Goal: Task Accomplishment & Management: Manage account settings

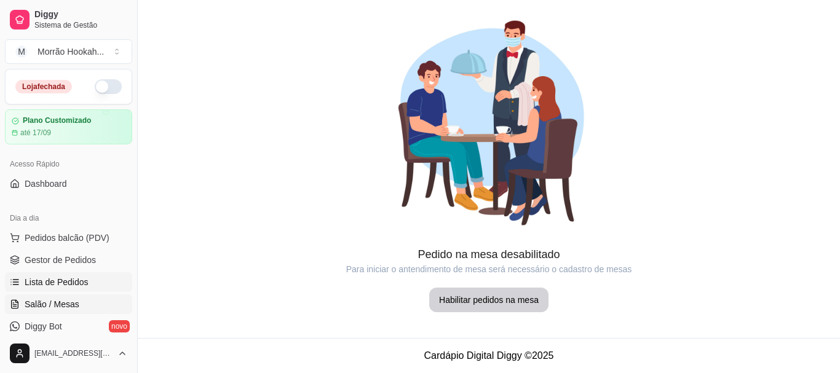
click at [59, 282] on span "Lista de Pedidos" at bounding box center [57, 282] width 64 height 12
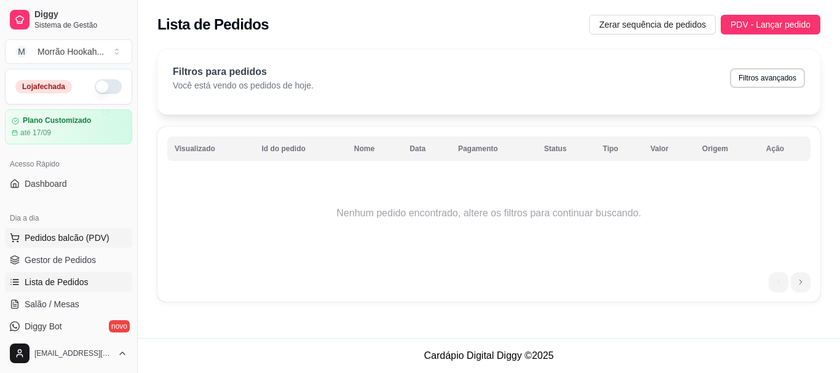
click at [55, 247] on button "Pedidos balcão (PDV)" at bounding box center [68, 238] width 127 height 20
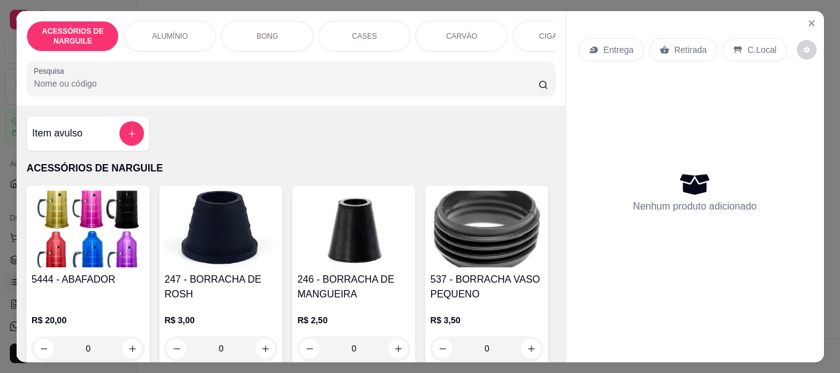
click at [58, 262] on img at bounding box center [87, 229] width 113 height 77
click at [801, 19] on button "Close" at bounding box center [811, 24] width 20 height 20
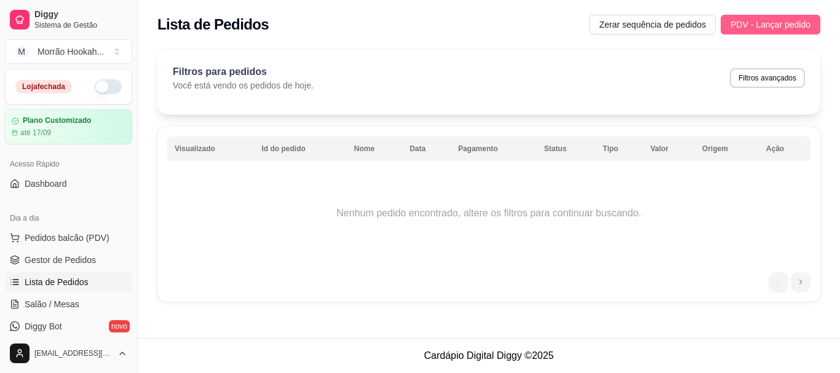
click at [757, 25] on span "PDV - Lançar pedido" at bounding box center [770, 25] width 80 height 14
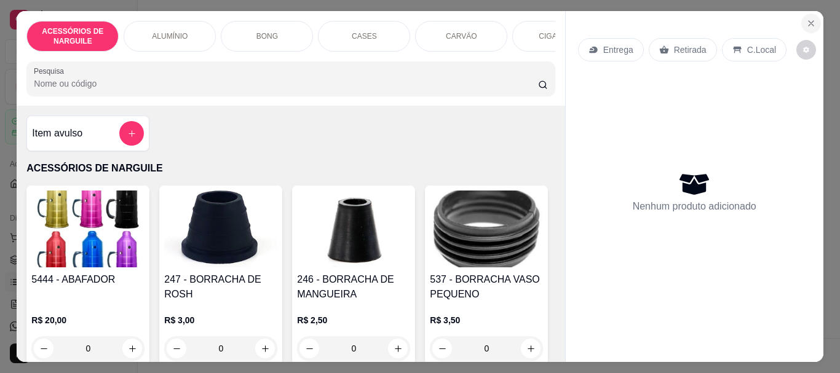
click at [808, 19] on icon "Close" at bounding box center [811, 23] width 10 height 10
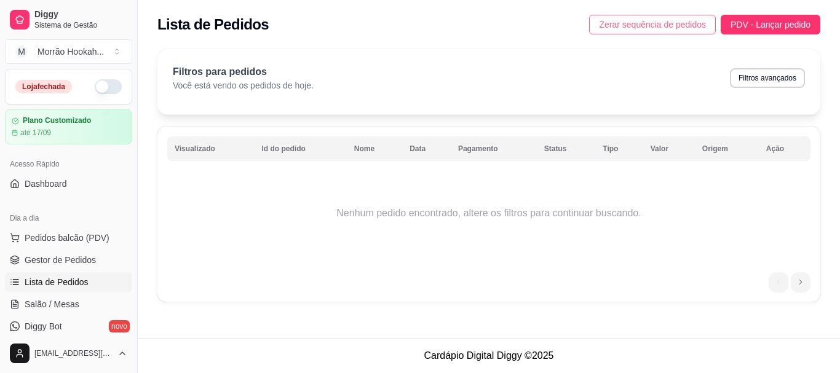
click at [681, 30] on span "Zerar sequência de pedidos" at bounding box center [652, 25] width 107 height 14
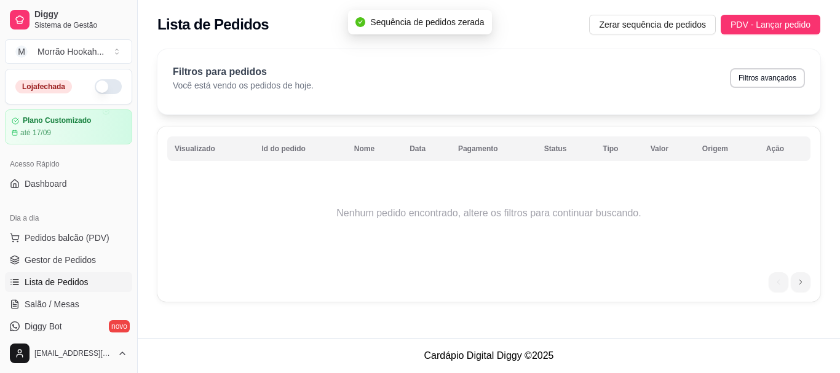
click at [524, 74] on div "Filtros para pedidos Você está vendo os pedidos de hoje. Filtros avançados" at bounding box center [489, 78] width 632 height 27
click at [87, 13] on span "Diggy" at bounding box center [80, 14] width 93 height 11
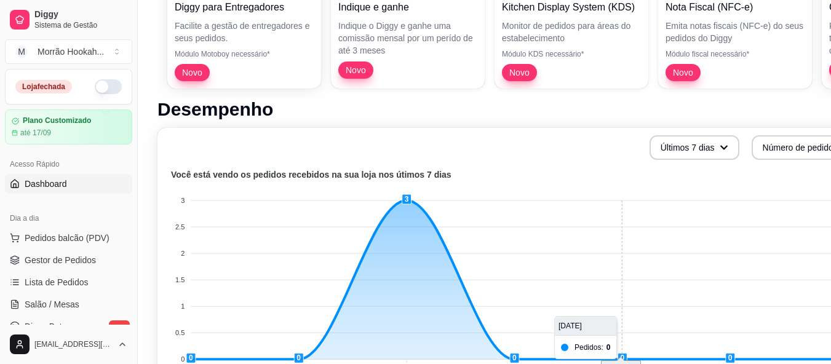
scroll to position [246, 0]
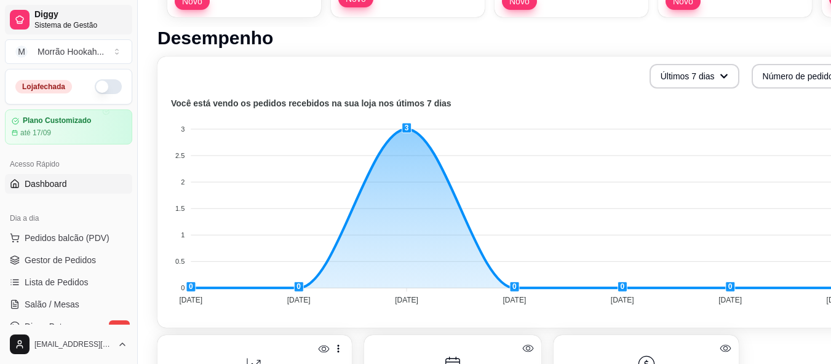
click at [55, 30] on span "Sistema de Gestão" at bounding box center [80, 25] width 93 height 10
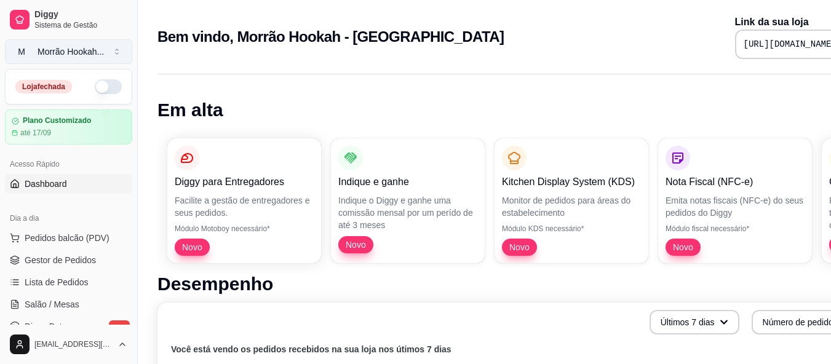
click at [63, 58] on button "M Morrão Hookah ..." at bounding box center [68, 51] width 127 height 25
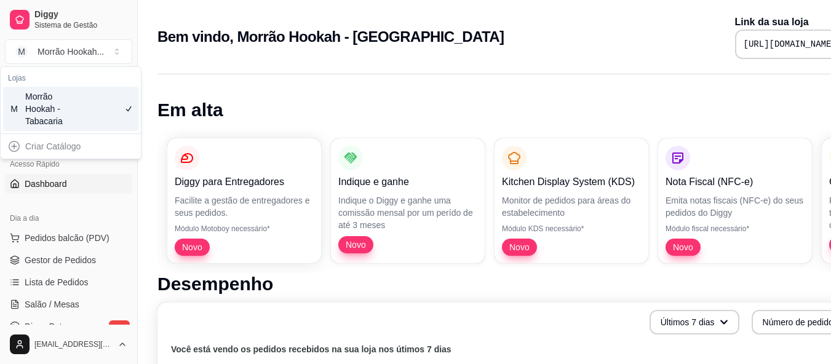
click at [90, 196] on div "Acesso Rápido Dashboard" at bounding box center [68, 173] width 137 height 49
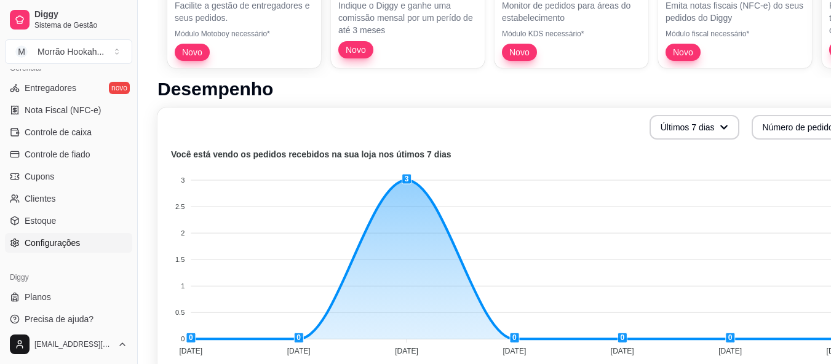
scroll to position [246, 0]
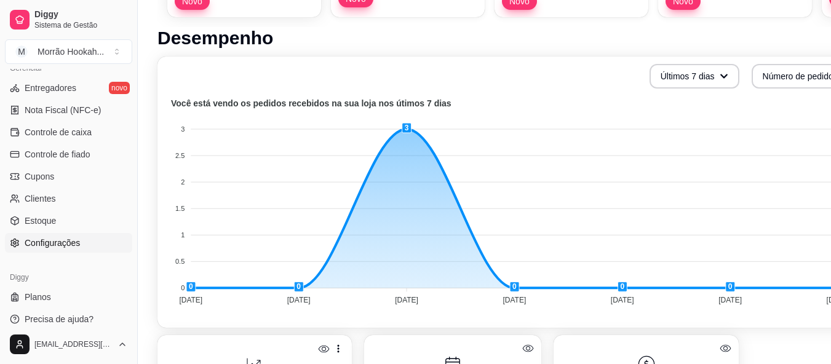
click at [87, 246] on link "Configurações" at bounding box center [68, 243] width 127 height 20
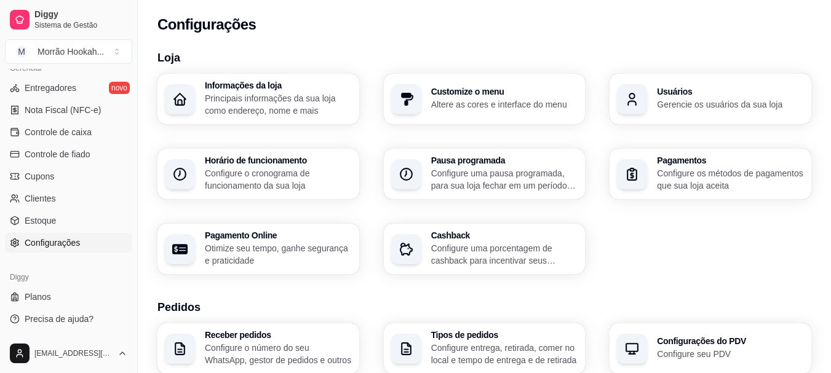
click at [242, 106] on p "Principais informações da sua loja como endereço, nome e mais" at bounding box center [278, 104] width 147 height 25
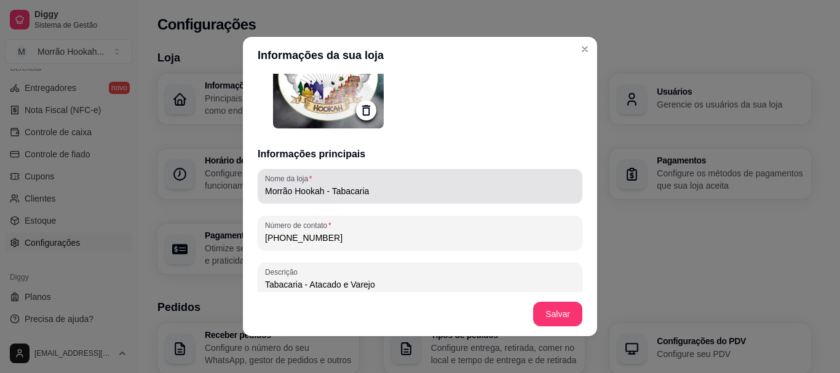
scroll to position [246, 0]
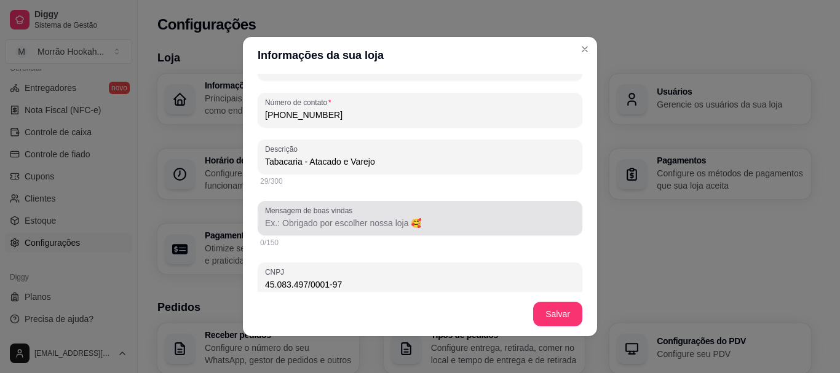
click at [346, 226] on input "Mensagem de boas vindas" at bounding box center [420, 223] width 310 height 12
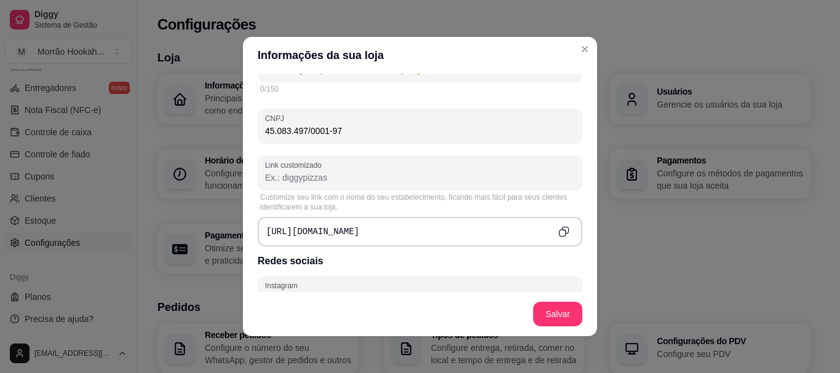
scroll to position [430, 0]
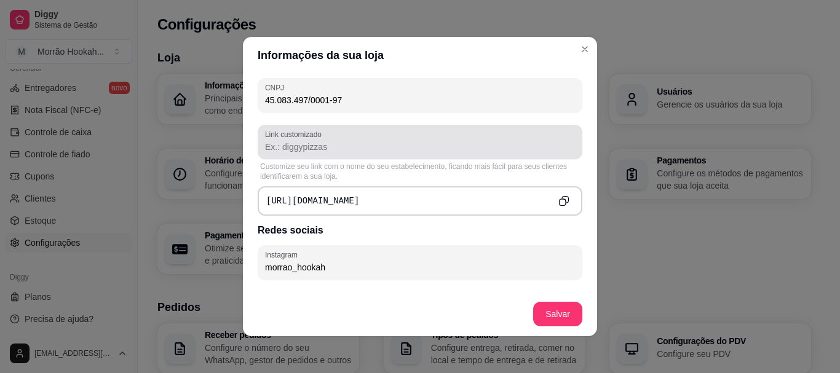
click at [288, 147] on input "Link customizado" at bounding box center [420, 147] width 310 height 12
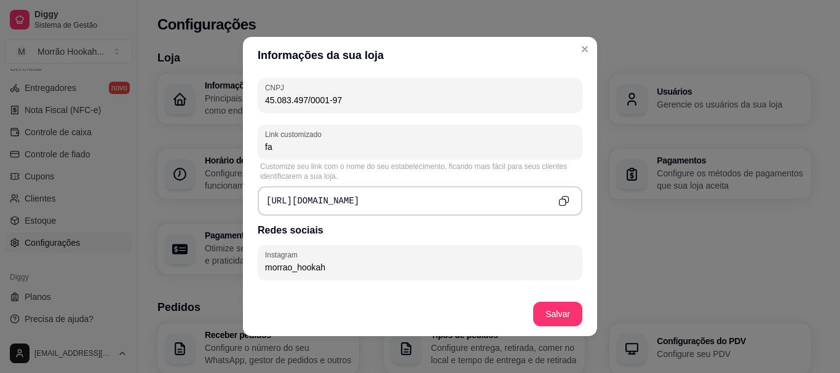
type input "f"
click at [353, 200] on pre "[URL][DOMAIN_NAME]" at bounding box center [312, 201] width 93 height 12
click at [355, 199] on pre "[URL][DOMAIN_NAME]" at bounding box center [312, 201] width 93 height 12
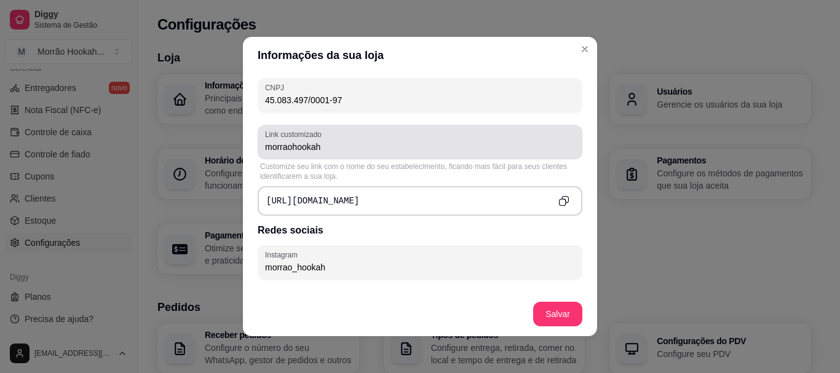
click at [269, 145] on input "morraohookah" at bounding box center [420, 147] width 310 height 12
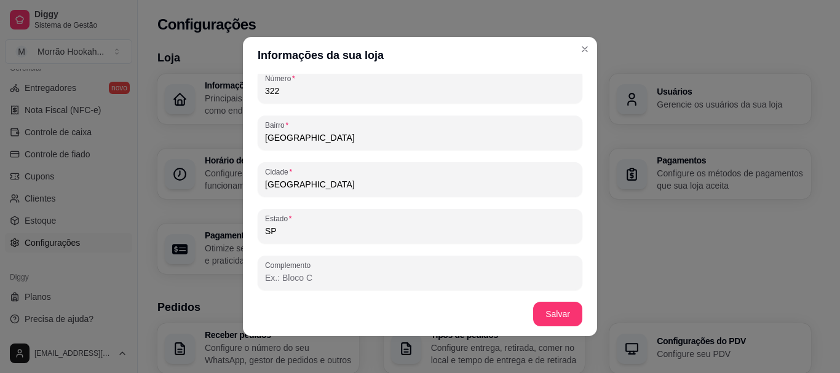
scroll to position [813, 0]
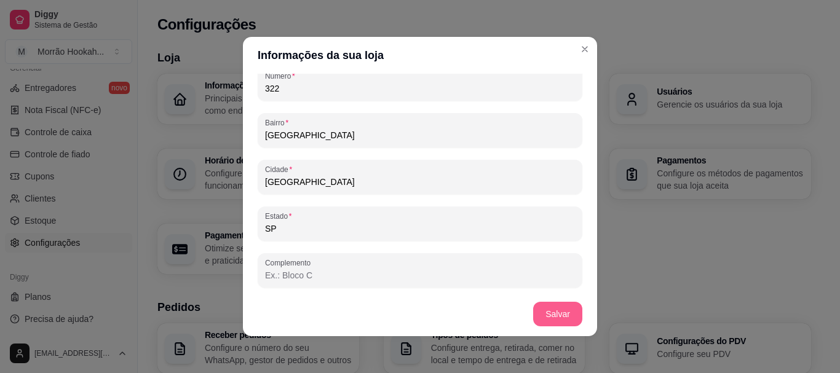
type input "morraohookah-"
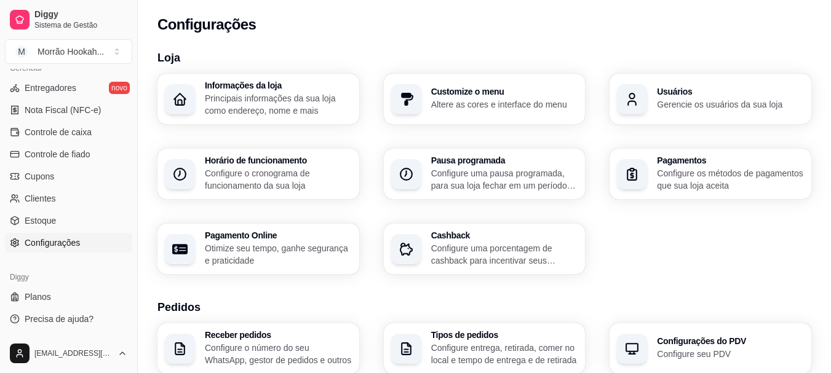
click at [304, 250] on p "Otimize seu tempo, ganhe segurança e praticidade" at bounding box center [278, 254] width 147 height 25
select select "4.98"
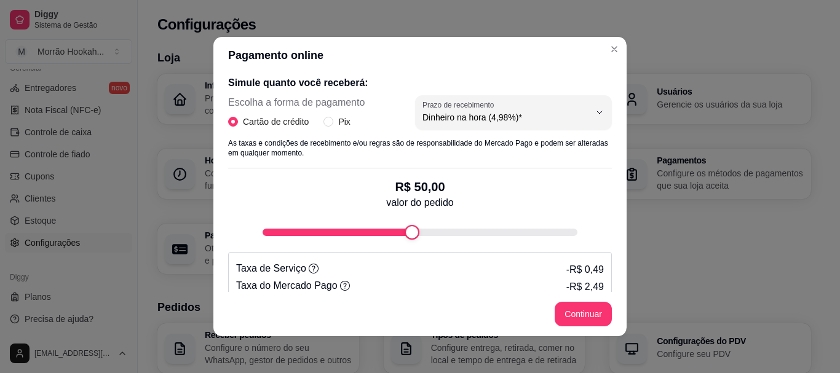
scroll to position [246, 0]
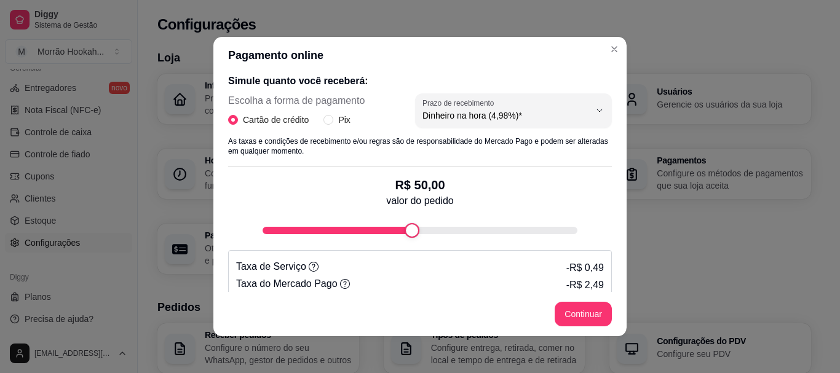
click at [343, 127] on div "Escolha a forma de pagamento Cartão de crédito Pix 4.98 Prazo de recebimento Di…" at bounding box center [420, 114] width 384 height 43
click at [339, 121] on span "Pix" at bounding box center [344, 120] width 22 height 14
click at [333, 121] on input "Pix" at bounding box center [328, 120] width 10 height 10
radio input "true"
radio input "false"
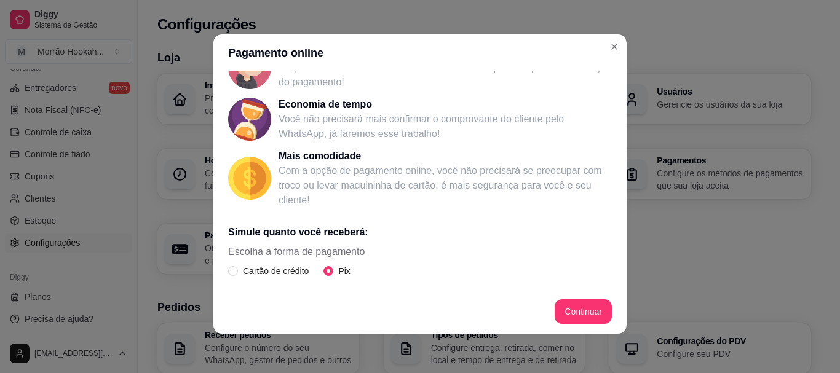
scroll to position [277, 0]
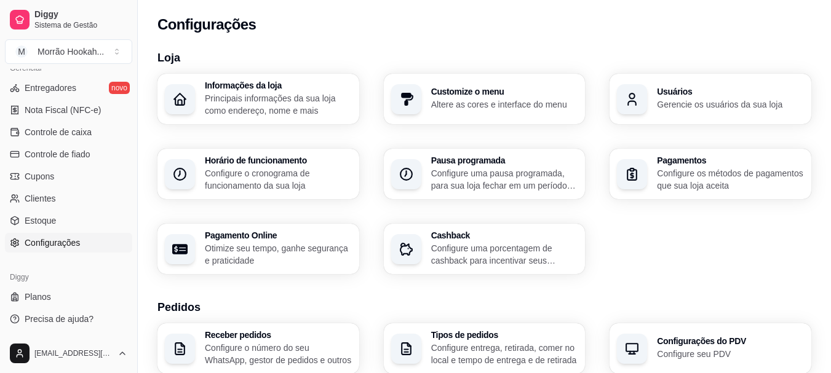
click at [333, 256] on p "Otimize seu tempo, ganhe segurança e praticidade" at bounding box center [278, 254] width 147 height 25
select select "4.98"
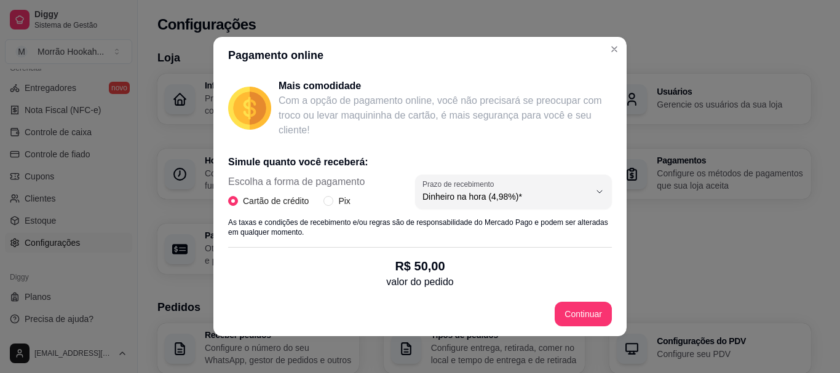
scroll to position [246, 0]
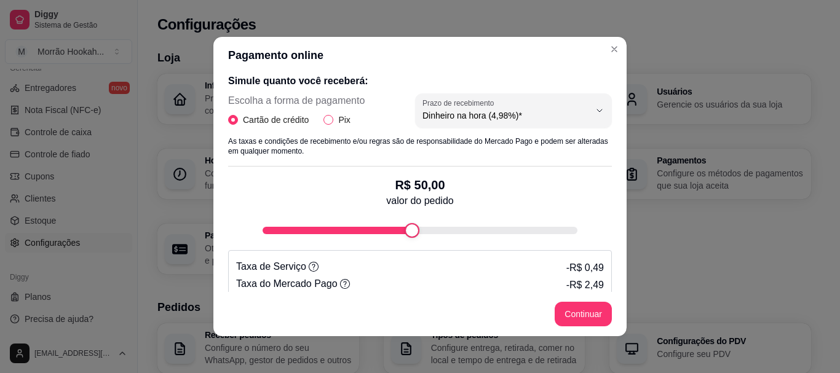
click at [325, 122] on input "Pix" at bounding box center [328, 120] width 10 height 10
radio input "true"
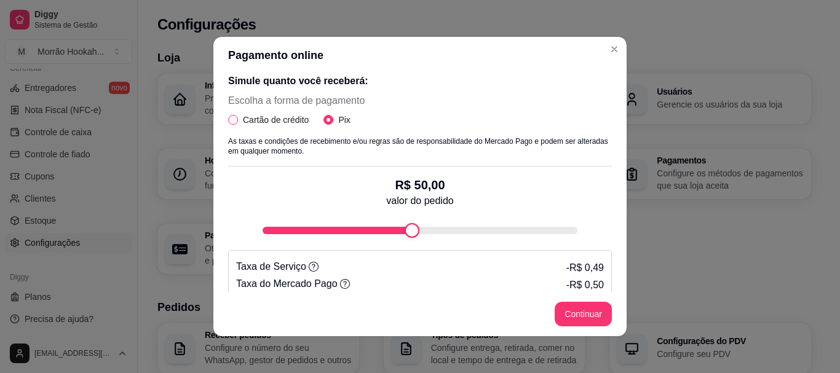
click at [238, 117] on span "Cartão de crédito" at bounding box center [276, 120] width 76 height 14
click at [234, 117] on input "Cartão de crédito" at bounding box center [233, 120] width 10 height 10
radio input "true"
radio input "false"
select select "4.98"
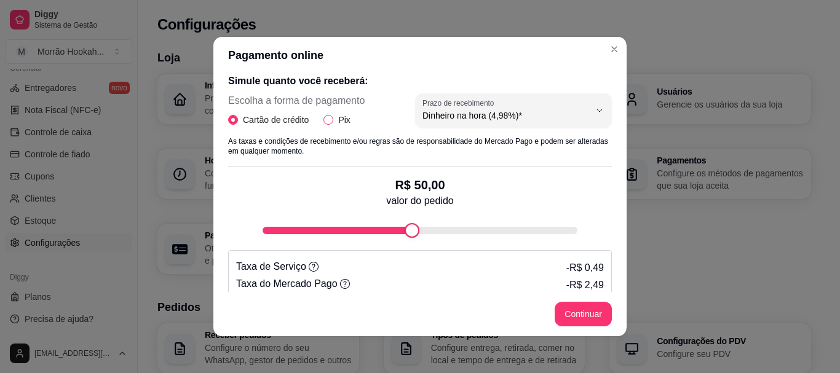
click at [326, 115] on input "Pix" at bounding box center [328, 120] width 10 height 10
radio input "true"
radio input "false"
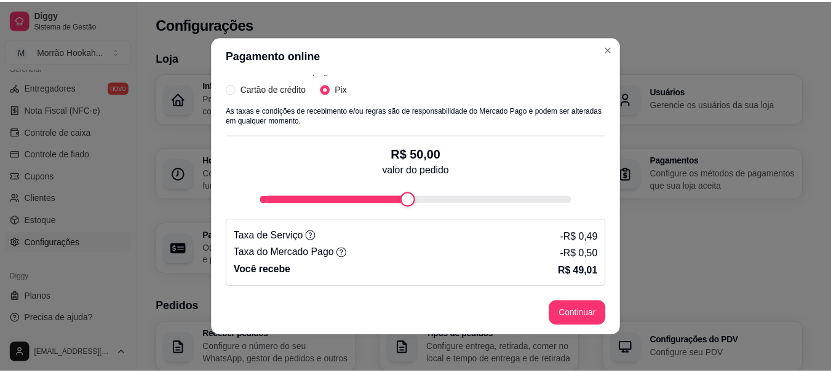
scroll to position [2, 0]
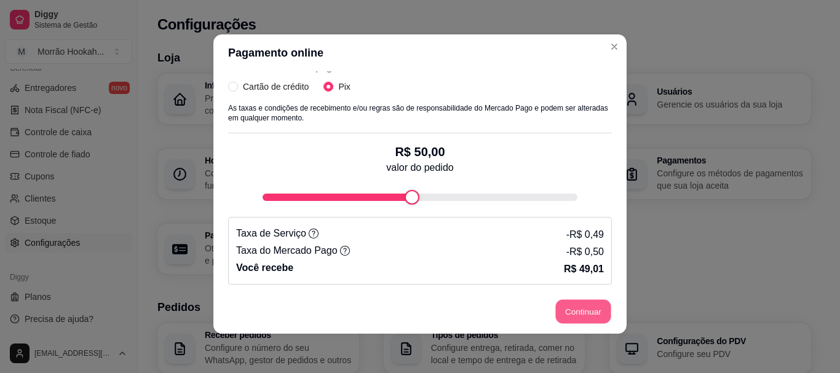
click at [569, 309] on button "Continuar" at bounding box center [583, 312] width 55 height 24
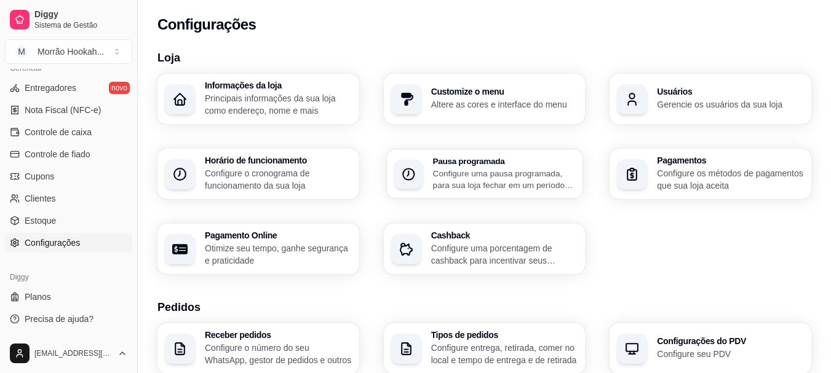
click at [428, 171] on div "Pausa programada Configure uma pausa programada, para sua loja fechar em um per…" at bounding box center [485, 173] width 196 height 49
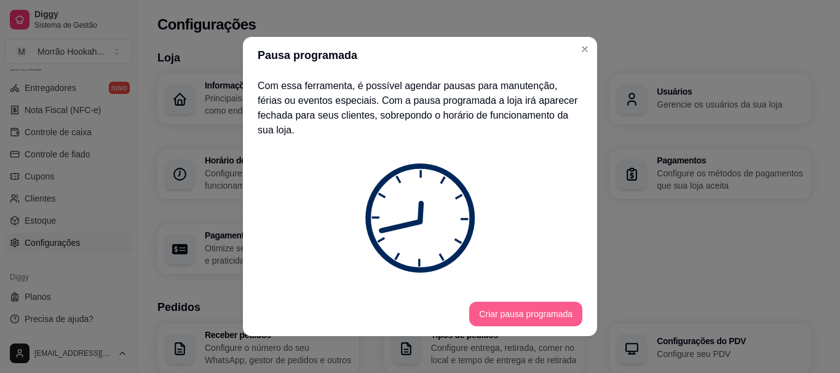
click at [472, 308] on button "Criar pausa programada" at bounding box center [525, 314] width 113 height 25
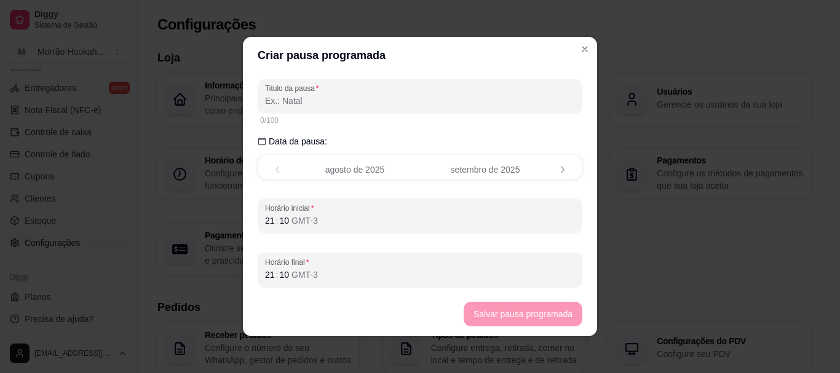
click at [290, 103] on input "Titulo da pausa" at bounding box center [420, 101] width 310 height 12
click at [287, 138] on p "Data da pausa:" at bounding box center [420, 141] width 325 height 12
click at [282, 122] on div "0/100" at bounding box center [420, 121] width 320 height 10
click at [277, 114] on div "0/100" at bounding box center [420, 120] width 325 height 15
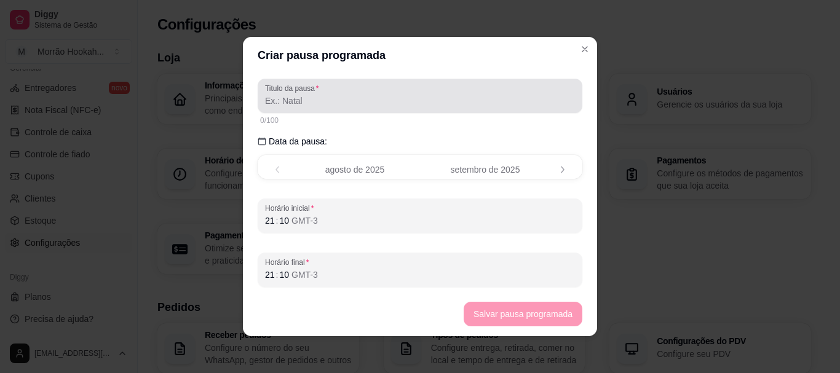
click at [272, 100] on input "Titulo da pausa" at bounding box center [420, 101] width 310 height 12
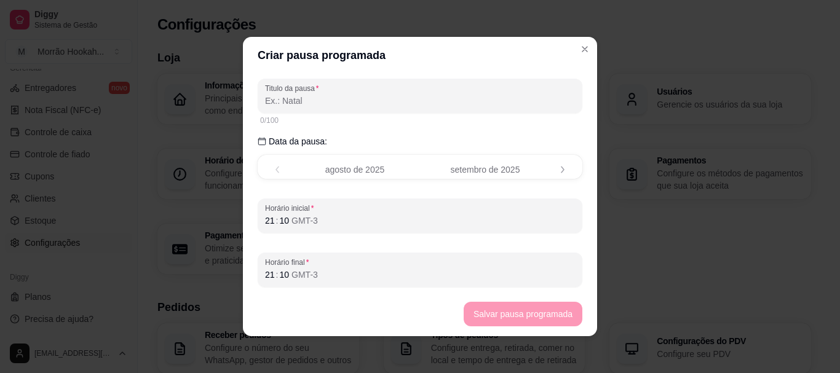
click at [340, 168] on span "agosto de 2025" at bounding box center [355, 170] width 60 height 12
click at [356, 167] on span "agosto de 2025" at bounding box center [355, 170] width 60 height 12
drag, startPoint x: 427, startPoint y: 165, endPoint x: 480, endPoint y: 175, distance: 53.8
click at [431, 165] on header "setembro de 2025" at bounding box center [484, 170] width 125 height 12
click at [480, 175] on span "setembro de 2025" at bounding box center [485, 170] width 69 height 12
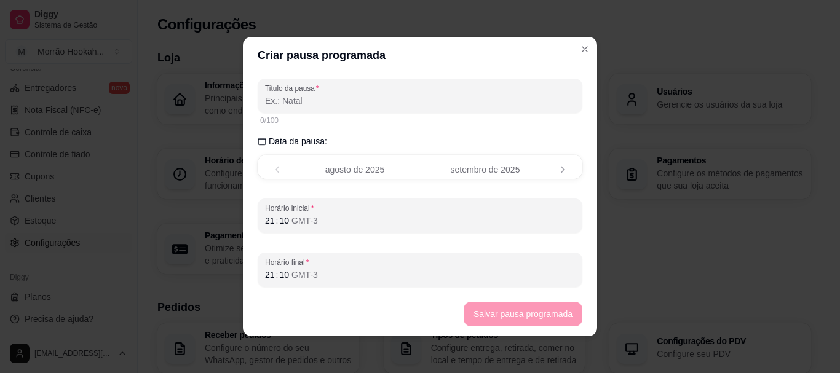
click at [535, 169] on header "setembro de 2025" at bounding box center [484, 170] width 125 height 12
click at [269, 117] on div "0/100" at bounding box center [420, 121] width 320 height 10
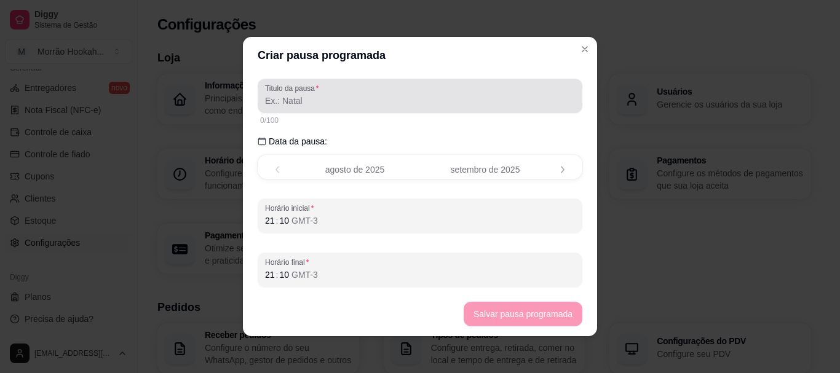
click at [284, 108] on div at bounding box center [420, 96] width 310 height 25
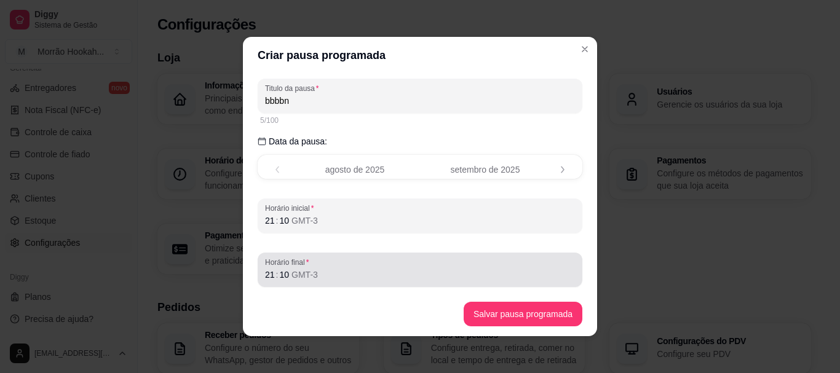
type input "bbbbn"
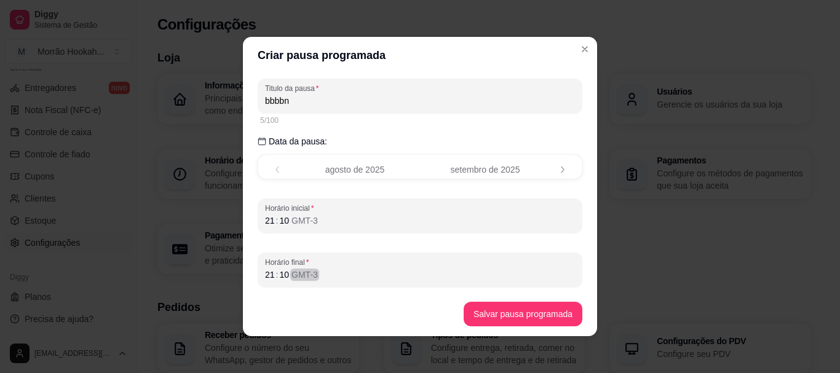
click at [314, 272] on div "21 : 10 GMT-3" at bounding box center [420, 274] width 310 height 15
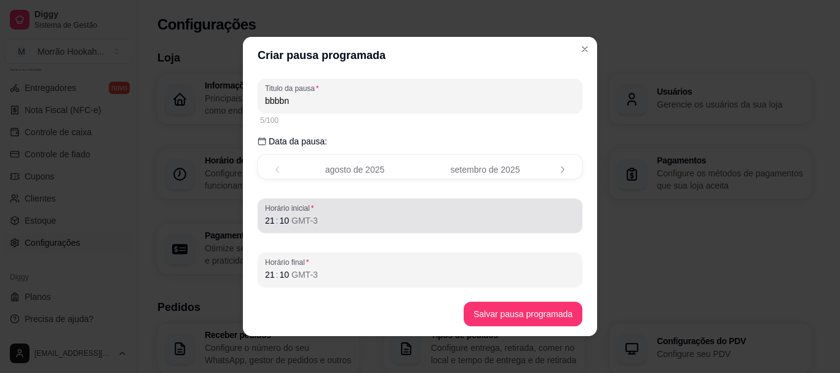
drag, startPoint x: 285, startPoint y: 265, endPoint x: 315, endPoint y: 221, distance: 53.0
click at [284, 259] on span "Horário final" at bounding box center [420, 263] width 310 height 10
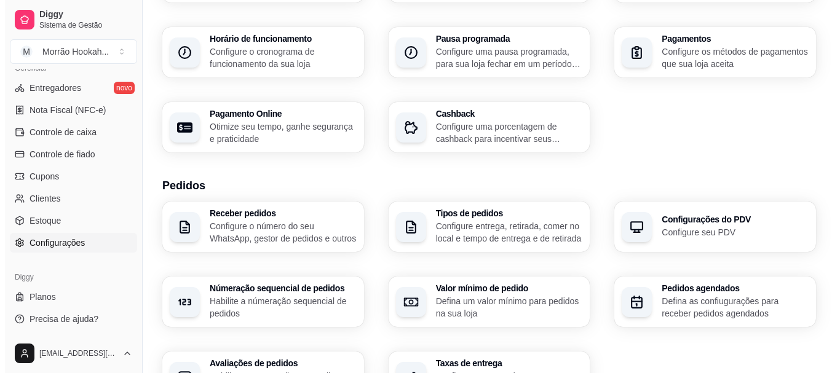
scroll to position [123, 0]
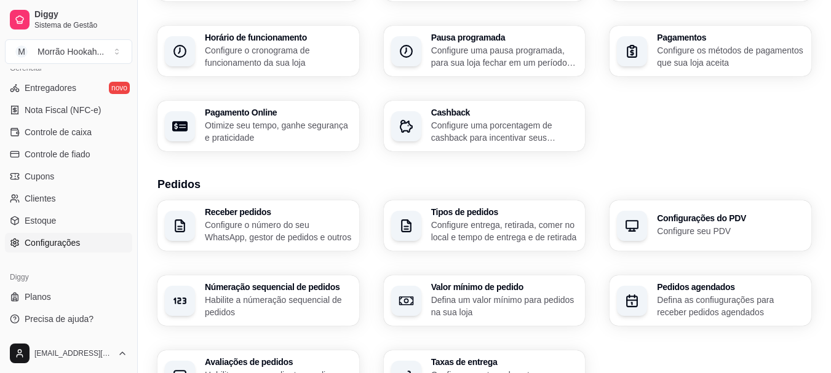
click at [282, 236] on p "Configure o número do seu WhatsApp, gestor de pedidos e outros" at bounding box center [278, 231] width 147 height 25
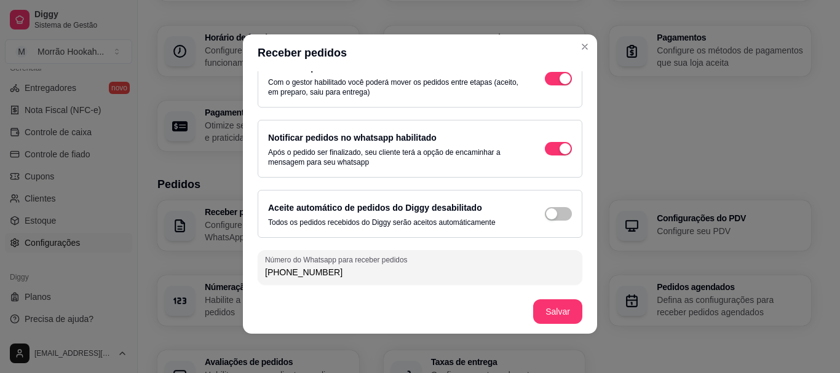
scroll to position [25, 0]
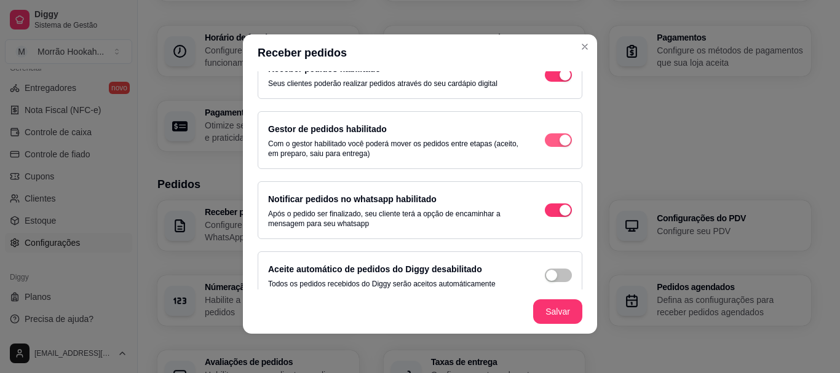
click at [560, 81] on div "button" at bounding box center [565, 74] width 11 height 11
drag, startPoint x: 547, startPoint y: 140, endPoint x: 558, endPoint y: 138, distance: 10.6
click at [548, 82] on span "button" at bounding box center [558, 75] width 27 height 14
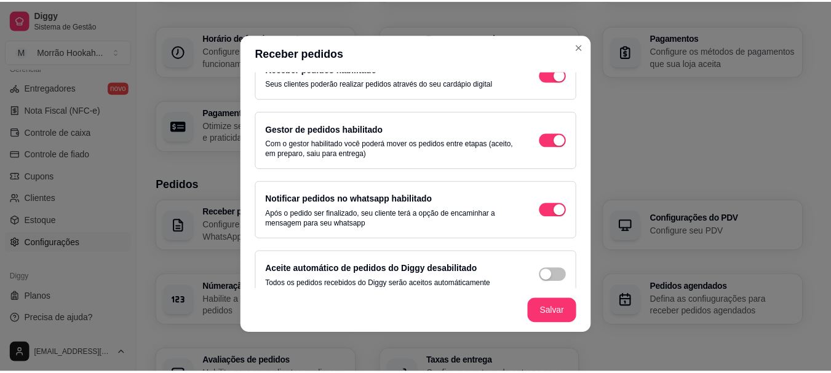
scroll to position [87, 0]
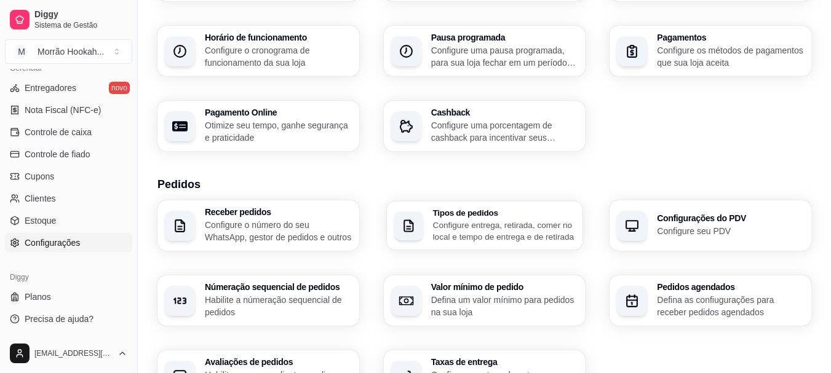
click at [437, 227] on p "Configure entrega, retirada, comer no local e tempo de entrega e de retirada" at bounding box center [503, 231] width 143 height 24
click at [254, 223] on p "Configure o número do seu WhatsApp, gestor de pedidos e outros" at bounding box center [278, 231] width 142 height 24
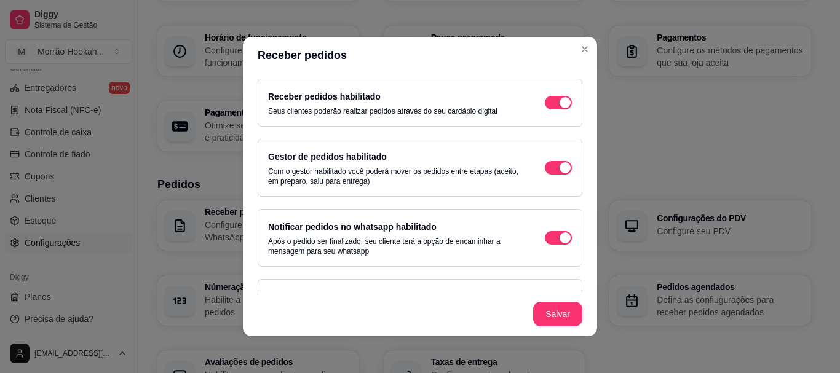
click at [531, 233] on div "Notificar pedidos no whatsapp habilitado Após o pedido ser finalizado, seu clie…" at bounding box center [420, 237] width 304 height 37
click at [545, 109] on span "button" at bounding box center [558, 103] width 27 height 14
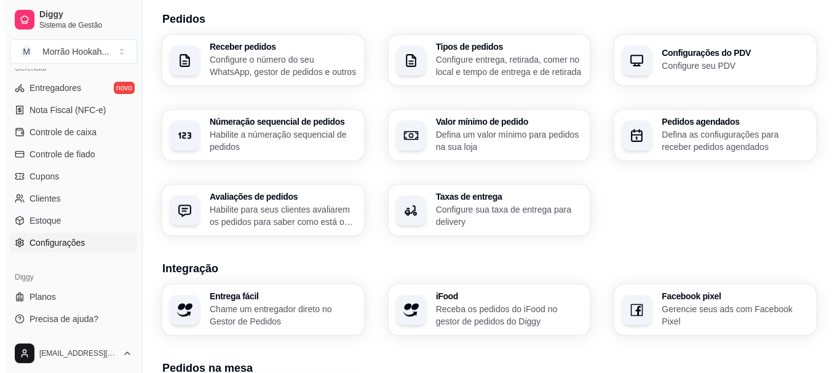
scroll to position [307, 0]
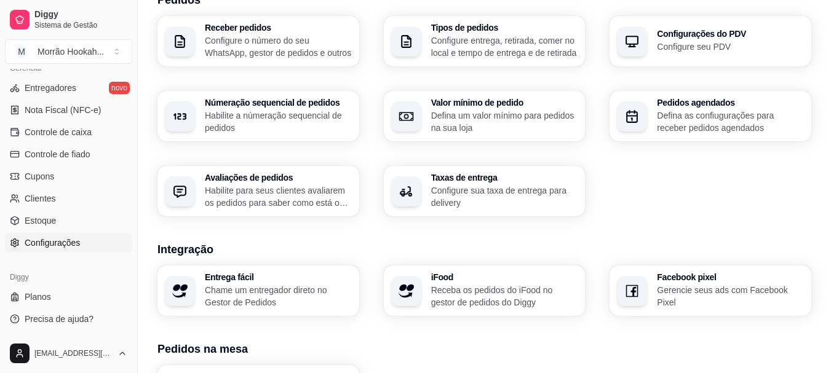
click at [475, 52] on p "Configure entrega, retirada, comer no local e tempo de entrega e de retirada" at bounding box center [504, 46] width 147 height 25
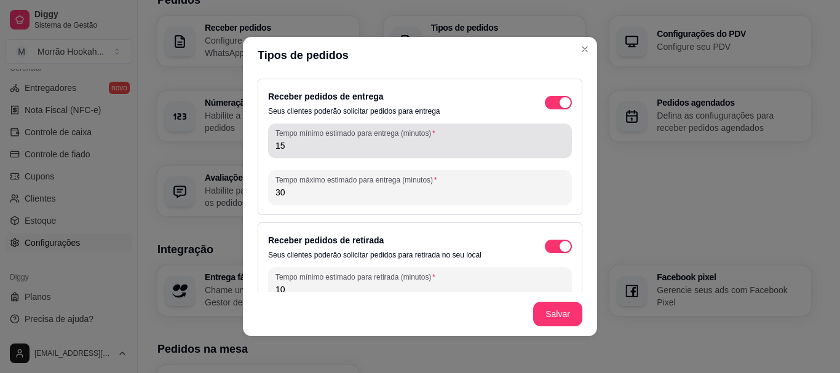
click at [429, 152] on div "15" at bounding box center [419, 141] width 289 height 25
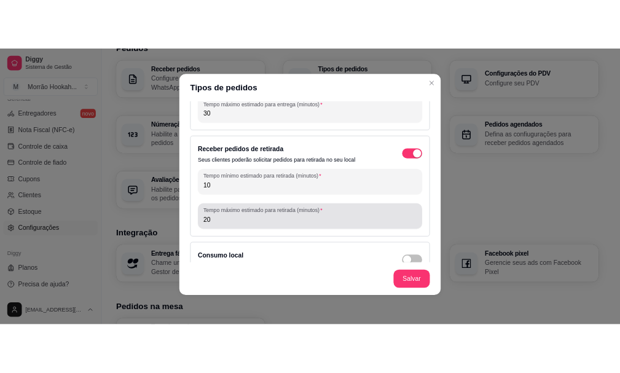
scroll to position [127, 0]
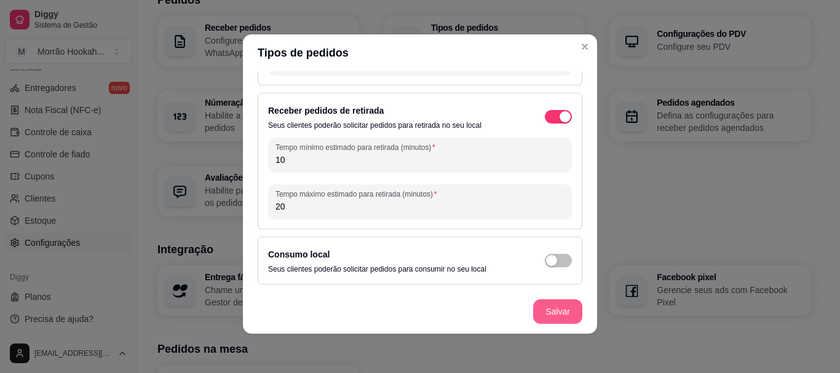
type input "10"
